Goal: Transaction & Acquisition: Obtain resource

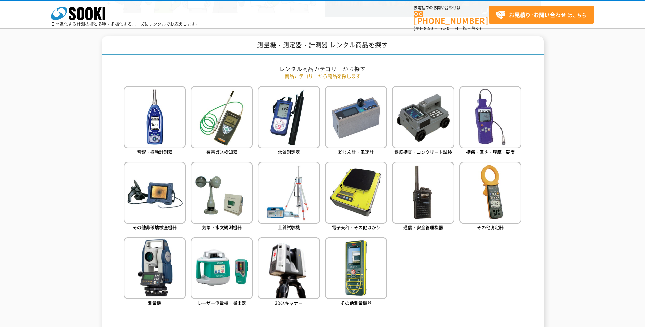
scroll to position [272, 0]
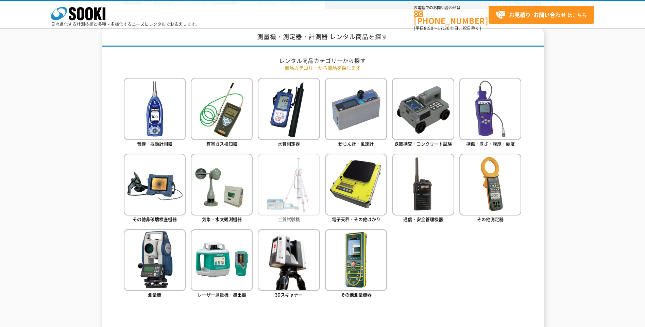
click at [290, 192] on img at bounding box center [289, 185] width 62 height 62
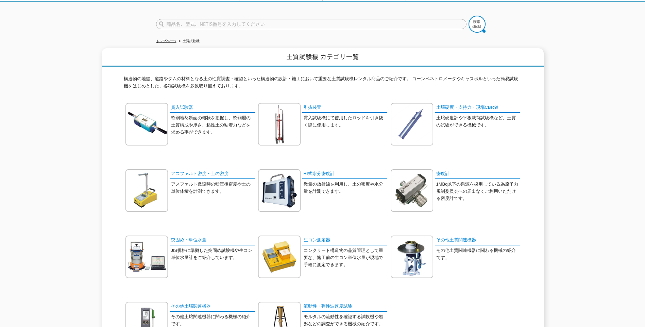
scroll to position [34, 0]
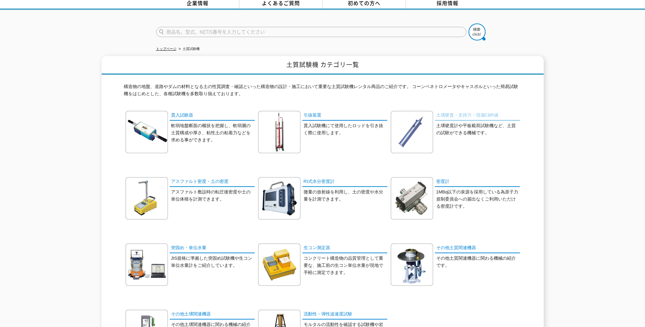
click at [458, 114] on link "土壌硬度・支持力・現場CBR値" at bounding box center [477, 116] width 85 height 10
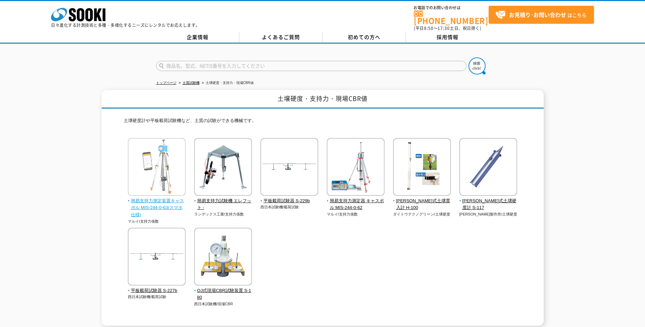
click at [168, 201] on span "簡易支持力測定装置キャスポル MIS-244-0-63(スマホ仕様)" at bounding box center [157, 208] width 58 height 21
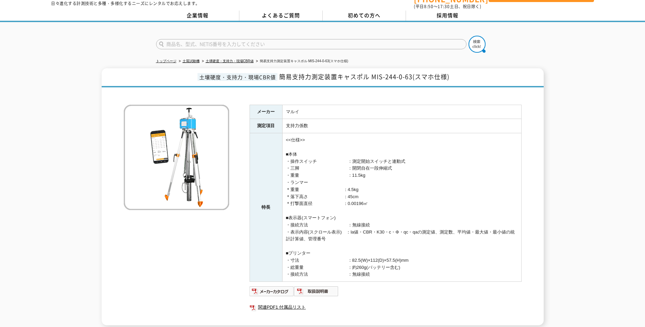
scroll to position [34, 0]
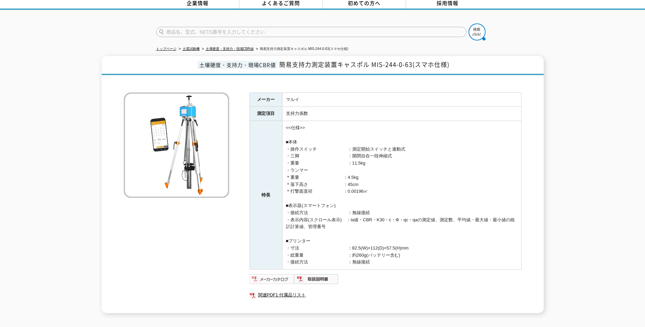
click at [267, 275] on img at bounding box center [272, 279] width 45 height 11
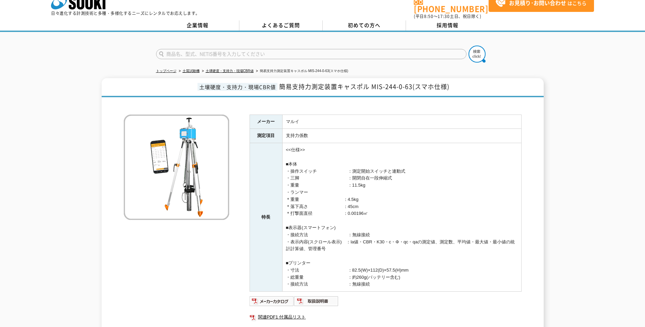
scroll to position [0, 0]
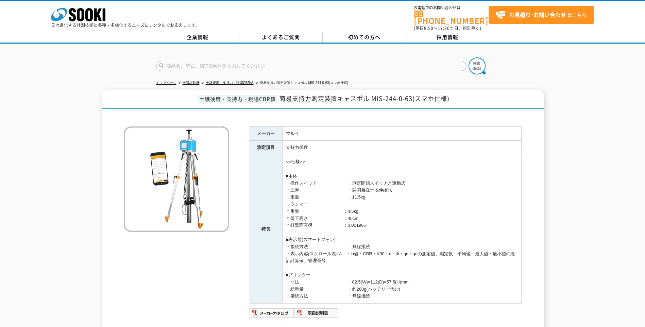
click at [88, 32] on div "企業情報 よくあるご質問 初めての方へ 採用情報" at bounding box center [322, 38] width 645 height 12
click at [82, 19] on icon at bounding box center [80, 14] width 7 height 13
